Goal: Find specific page/section: Find specific page/section

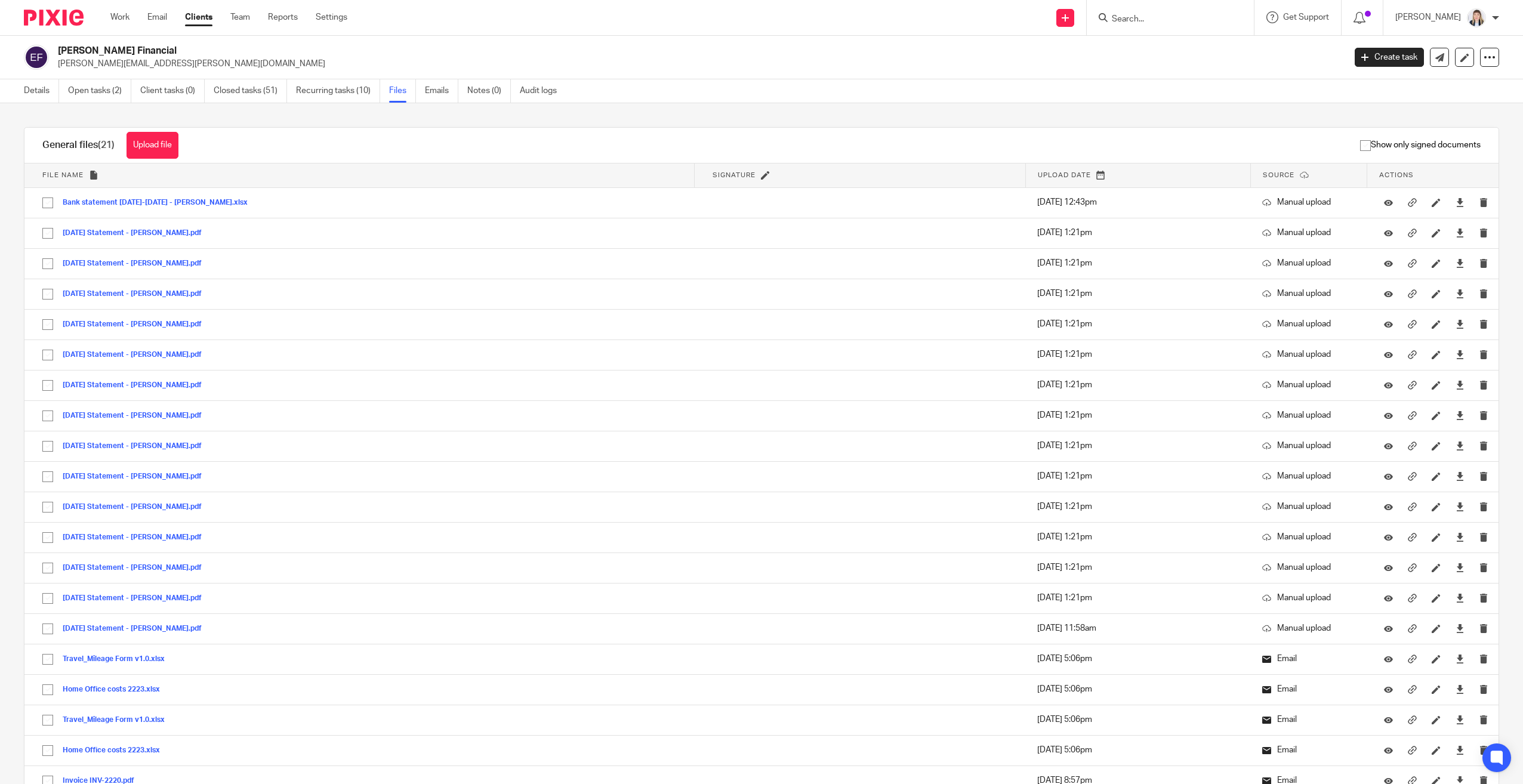
click at [1183, 17] on input "Search" at bounding box center [1164, 20] width 108 height 11
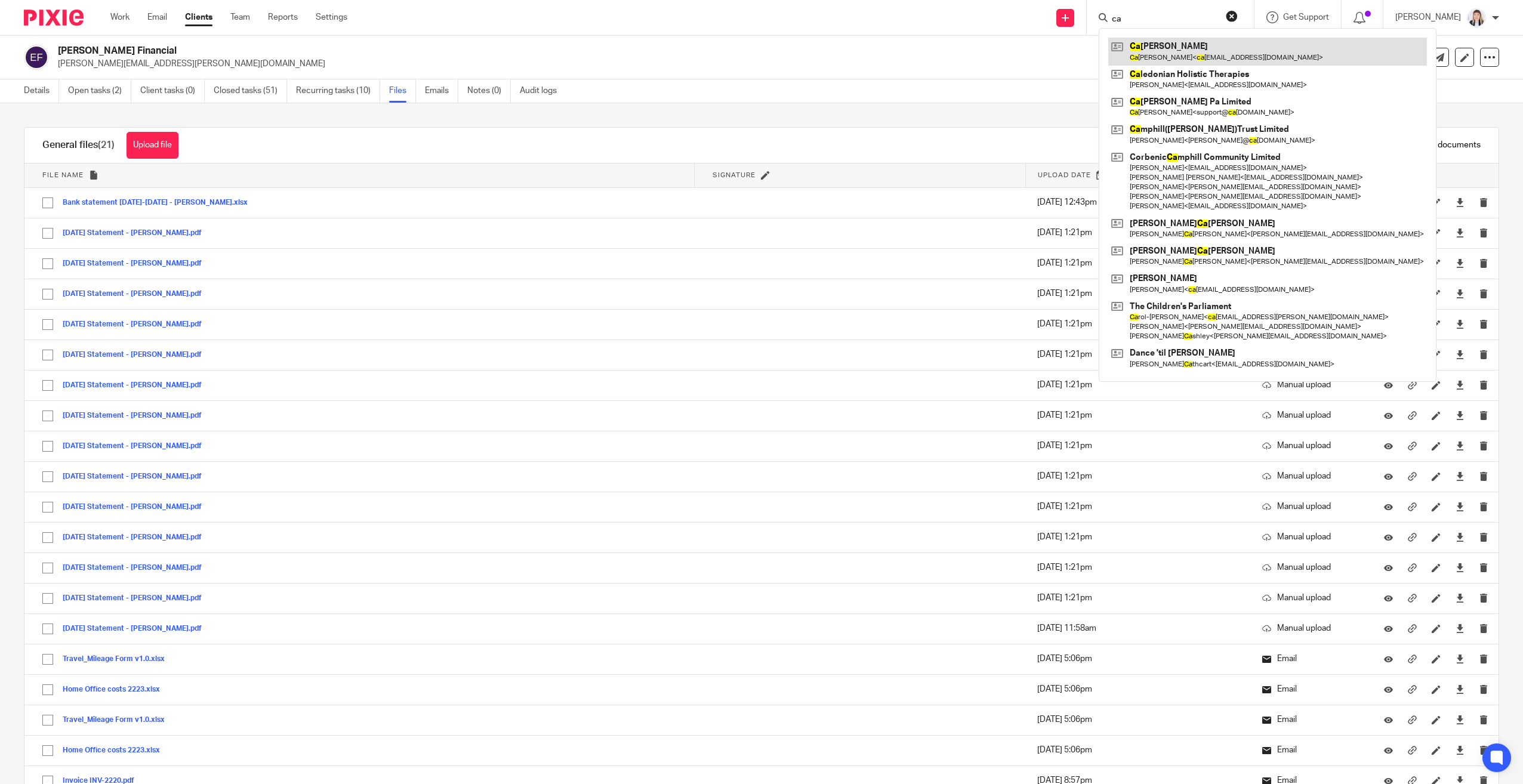
type input "ca"
click at [1192, 49] on link at bounding box center [1267, 51] width 319 height 27
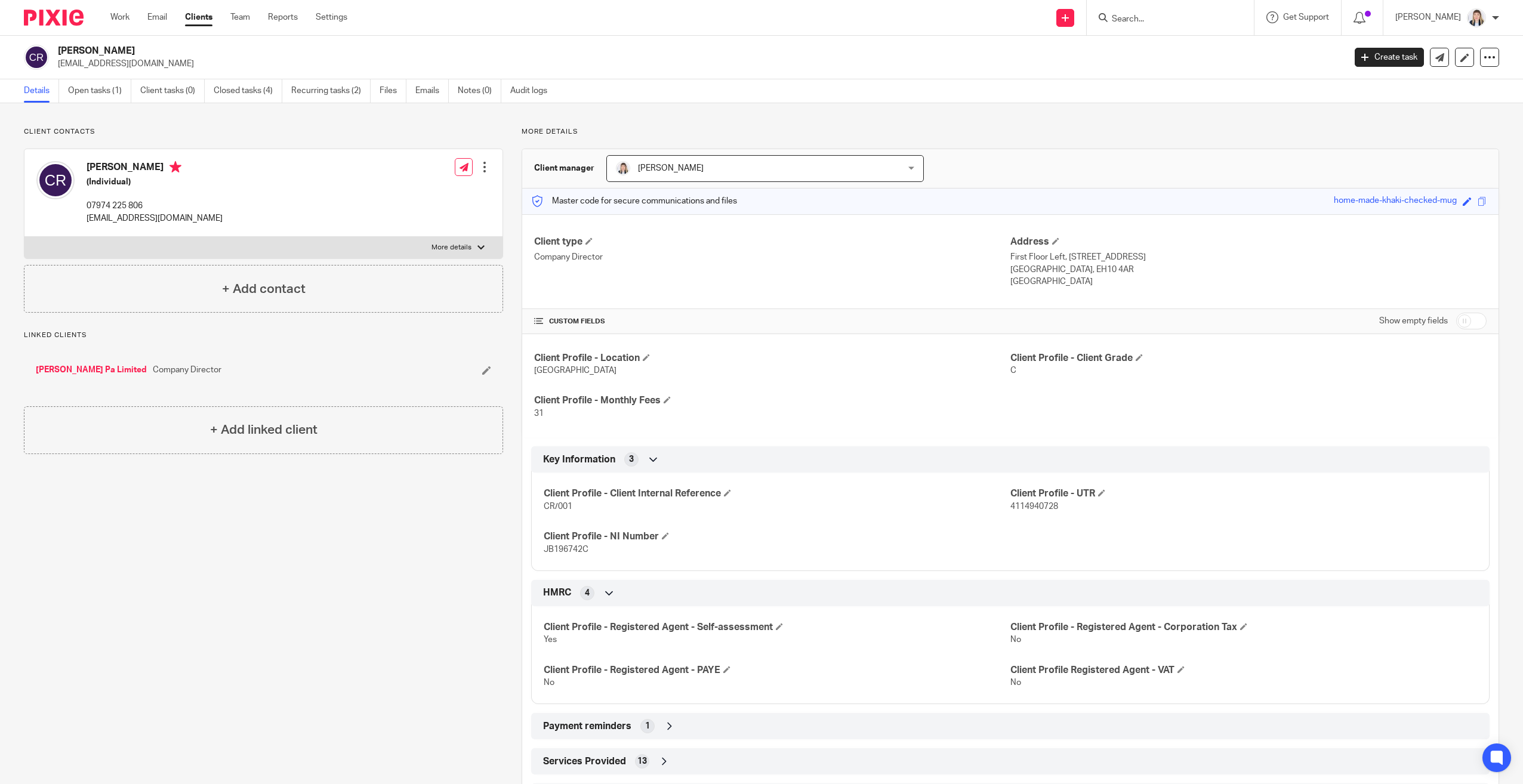
click at [1117, 17] on div at bounding box center [1168, 18] width 139 height 15
click at [1129, 16] on input "Search" at bounding box center [1164, 20] width 108 height 11
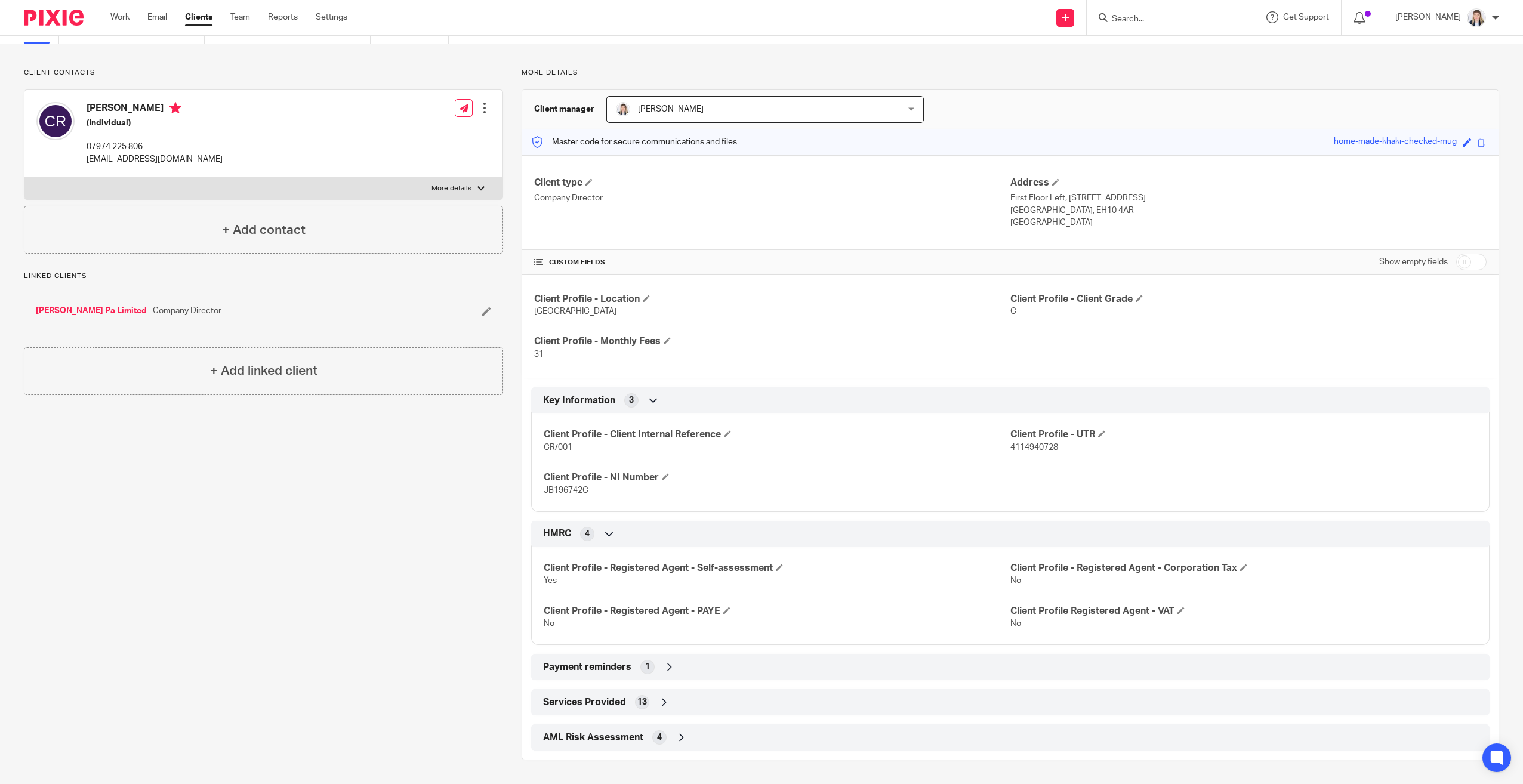
click at [669, 665] on icon at bounding box center [669, 667] width 12 height 12
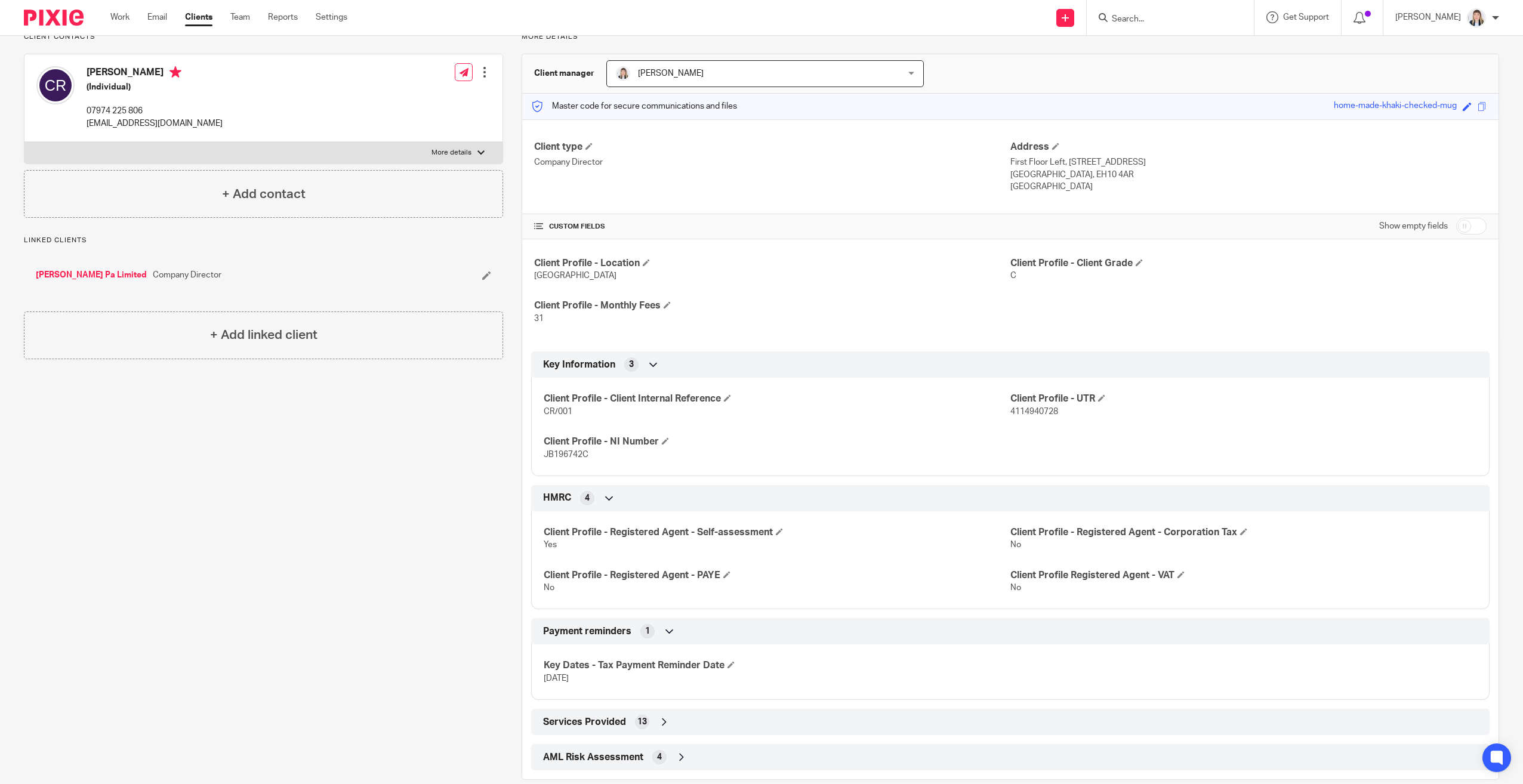
scroll to position [114, 0]
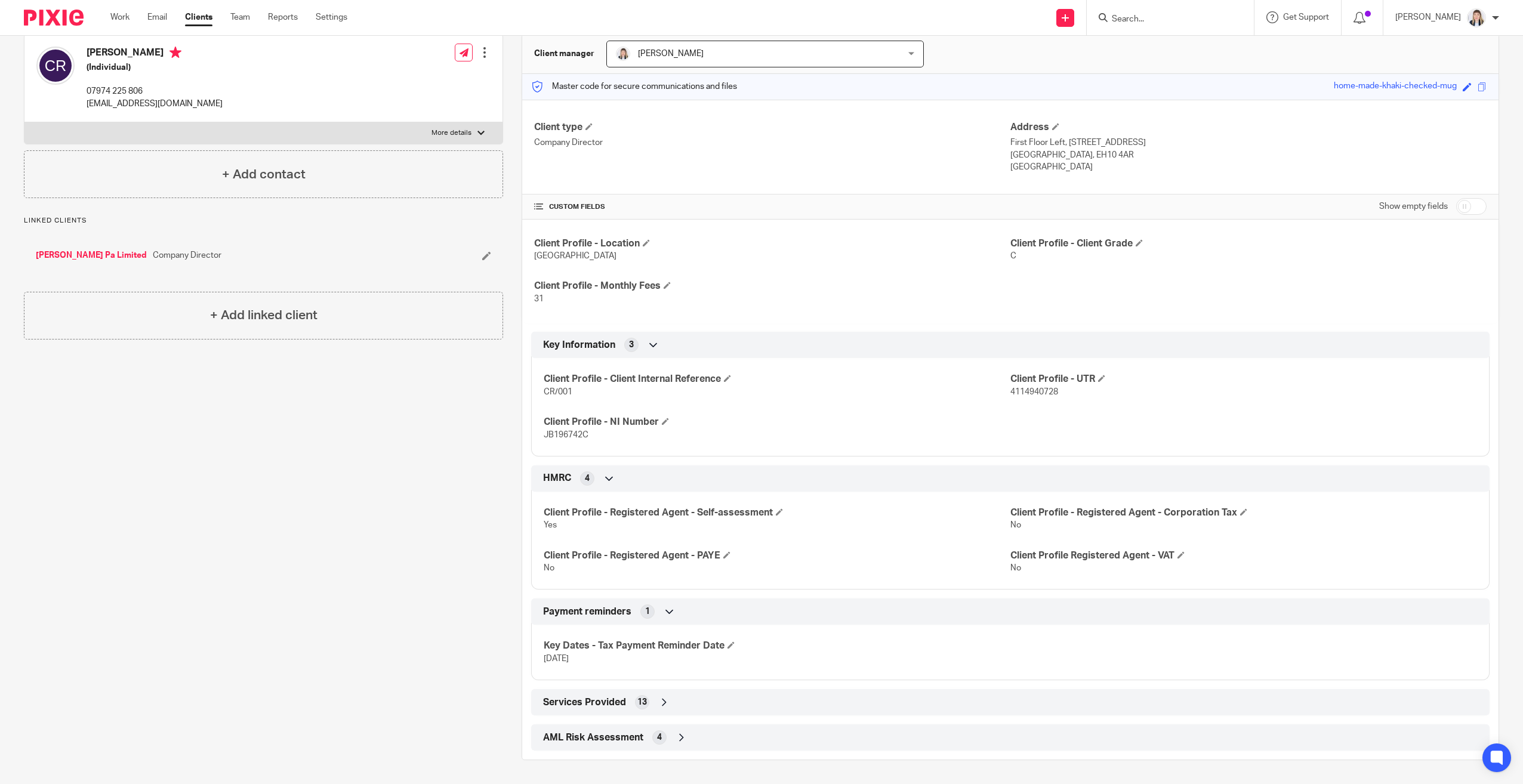
click at [660, 698] on icon at bounding box center [664, 702] width 12 height 12
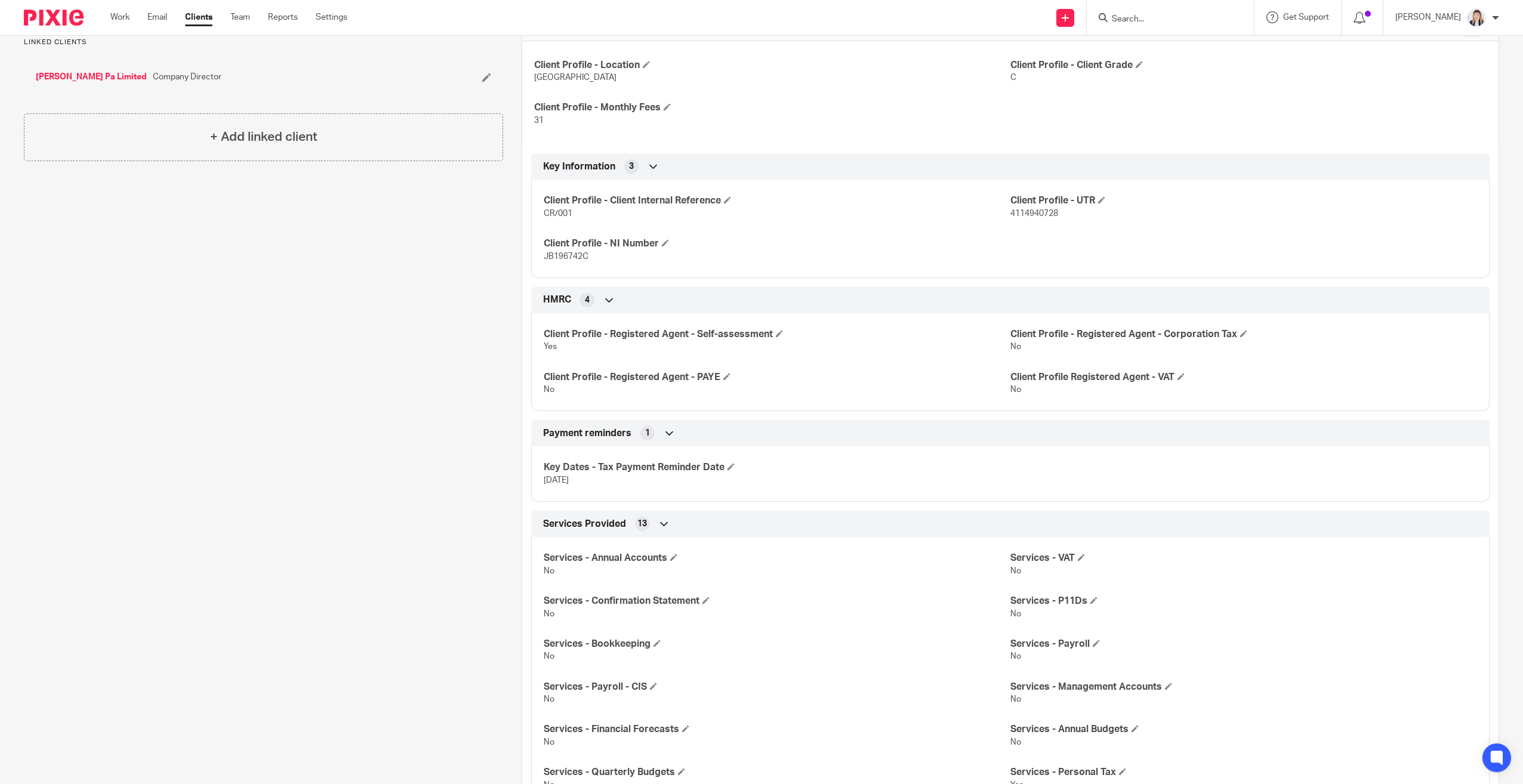
scroll to position [294, 0]
